Goal: Find specific page/section: Find specific page/section

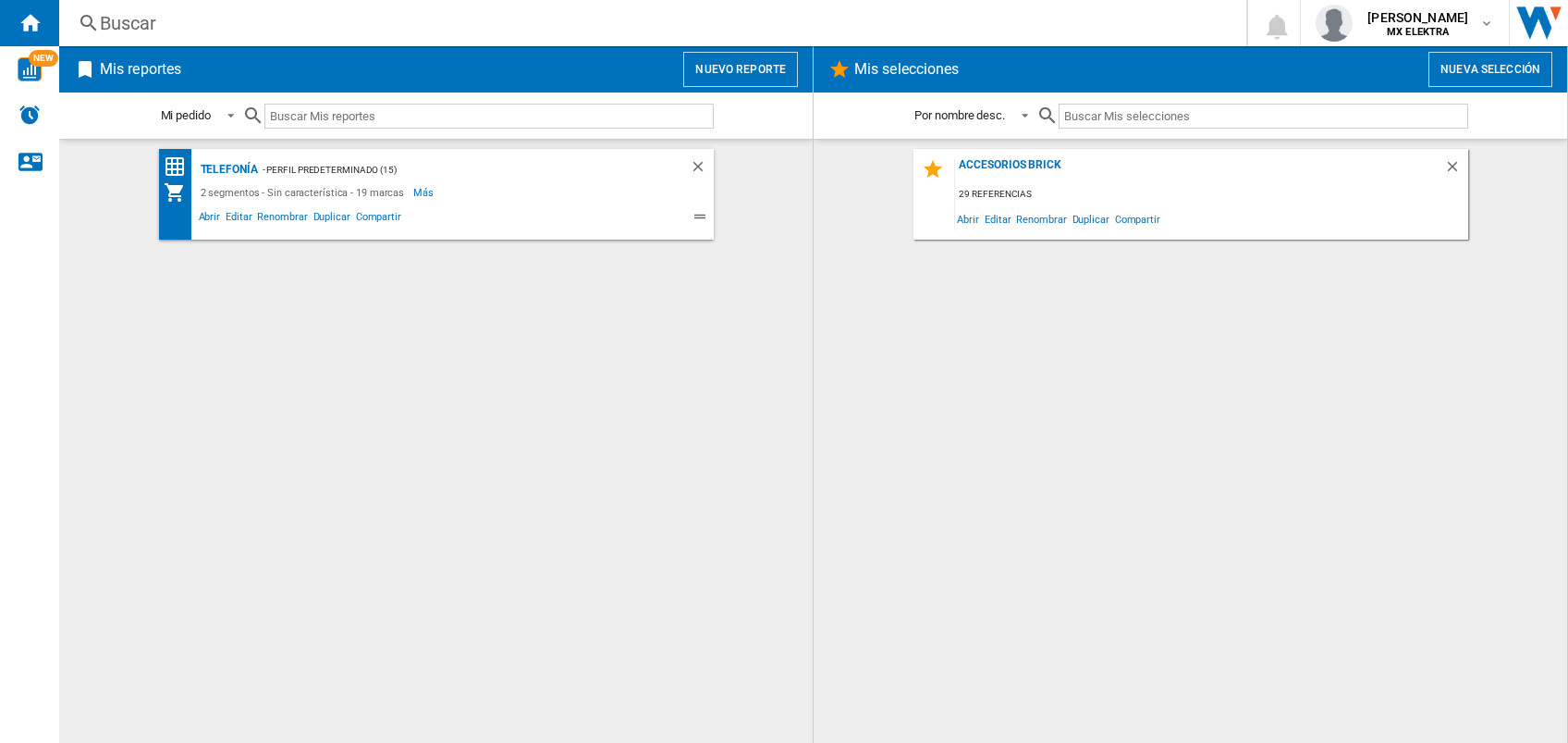
drag, startPoint x: 0, startPoint y: 0, endPoint x: 977, endPoint y: 406, distance: 1058.0
click at [977, 406] on div "Accesorios Brick 29 referencias Abrir Editar Renombrar Duplicar Compartir" at bounding box center [1190, 441] width 716 height 584
drag, startPoint x: 977, startPoint y: 406, endPoint x: 1251, endPoint y: 325, distance: 285.7
click at [1251, 325] on div "Accesorios Brick 29 referencias Abrir Editar Renombrar Duplicar Compartir" at bounding box center [1190, 441] width 716 height 584
click at [1007, 444] on div "Accesorios Brick 29 referencias Abrir Editar Renombrar Duplicar Compartir" at bounding box center [1190, 441] width 716 height 584
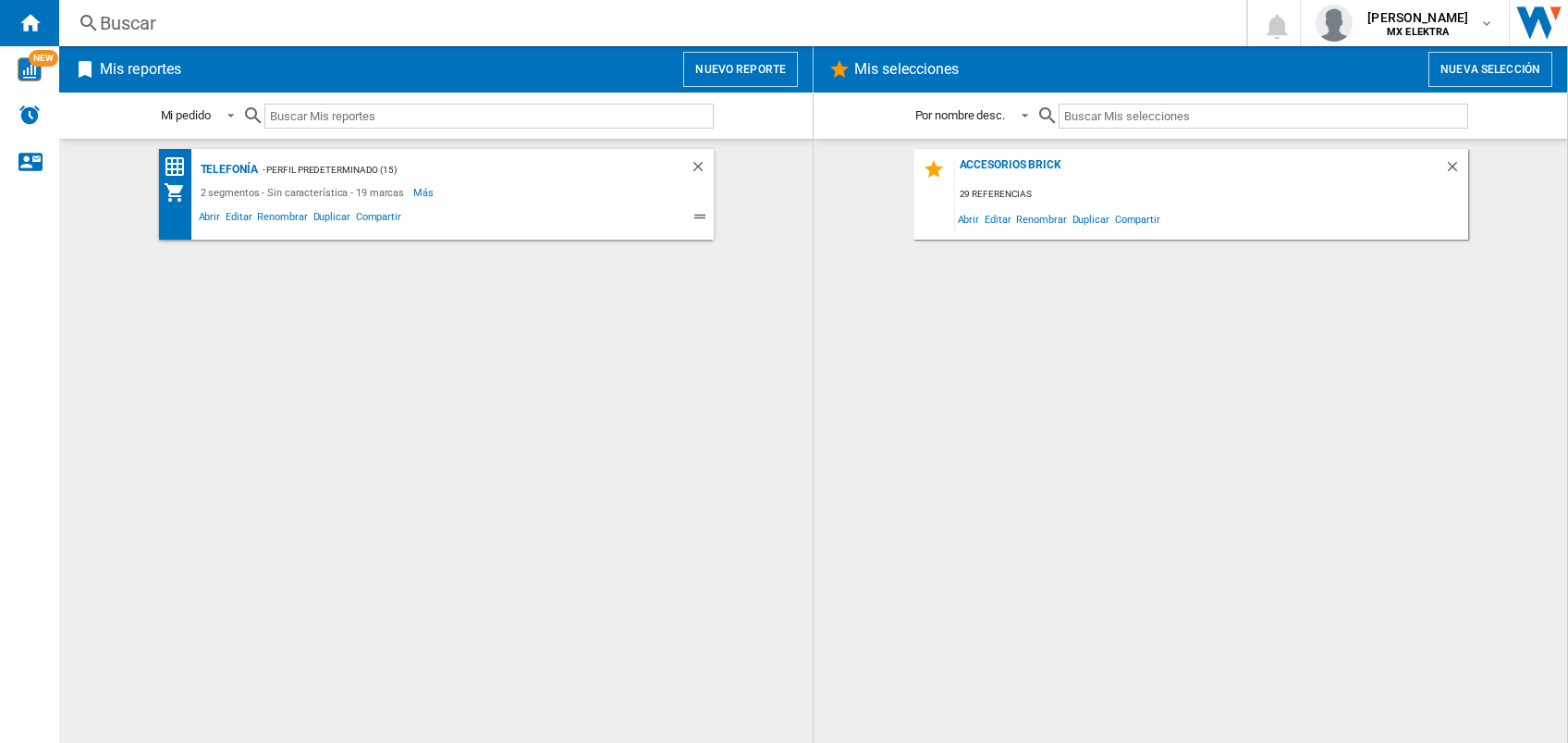
click at [388, 436] on div "Telefonía - Perfil predeterminado (15) 2 segmentos - Sin característica - 19 ma…" at bounding box center [436, 441] width 716 height 584
click at [1029, 329] on div "Accesorios Brick 29 referencias Abrir Editar Renombrar Duplicar Compartir" at bounding box center [1190, 441] width 716 height 584
drag, startPoint x: 1029, startPoint y: 329, endPoint x: 1021, endPoint y: 481, distance: 152.2
click at [1021, 481] on div "Accesorios Brick 29 referencias Abrir Editar Renombrar Duplicar Compartir" at bounding box center [1190, 441] width 716 height 584
click at [981, 432] on div "Accesorios Brick 29 referencias Abrir Editar Renombrar Duplicar Compartir" at bounding box center [1190, 441] width 716 height 584
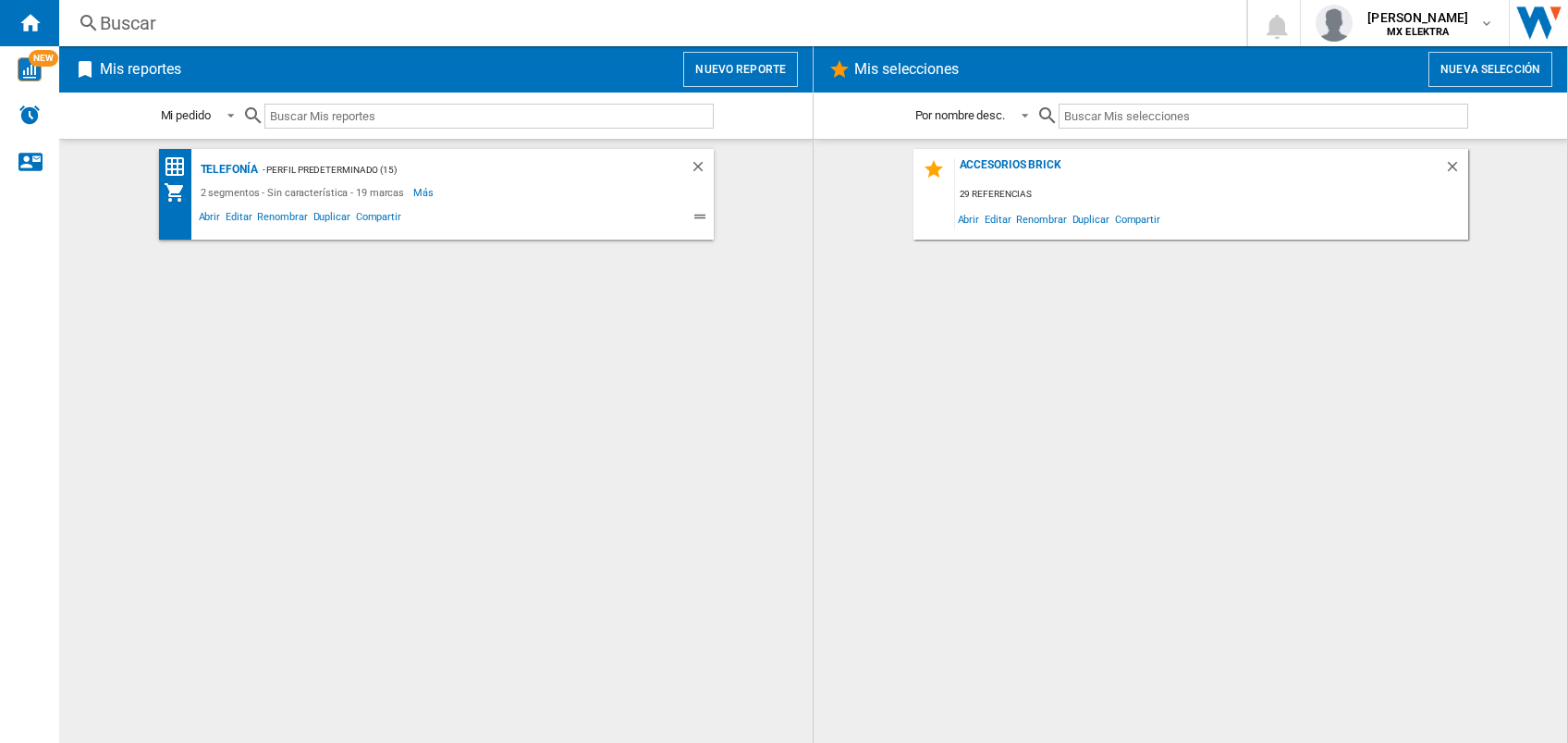
drag, startPoint x: 1451, startPoint y: 0, endPoint x: 903, endPoint y: 370, distance: 661.2
click at [903, 370] on div "Accesorios Brick 29 referencias Abrir Editar Renombrar Duplicar Compartir" at bounding box center [1190, 441] width 716 height 584
click at [1462, 65] on button "Nueva selección" at bounding box center [1490, 68] width 124 height 35
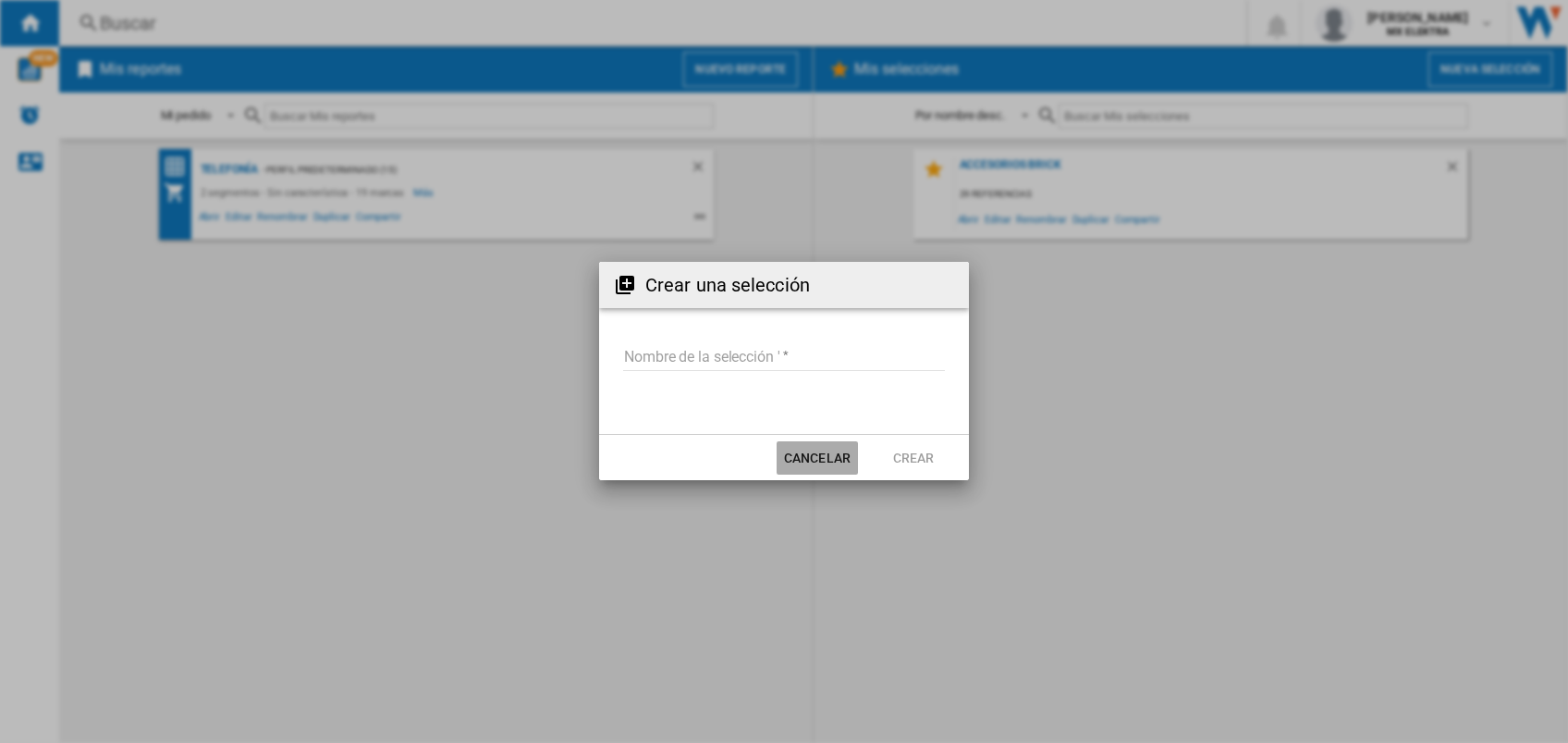
click at [828, 451] on button "Cancelar" at bounding box center [817, 457] width 82 height 33
